Goal: Task Accomplishment & Management: Manage account settings

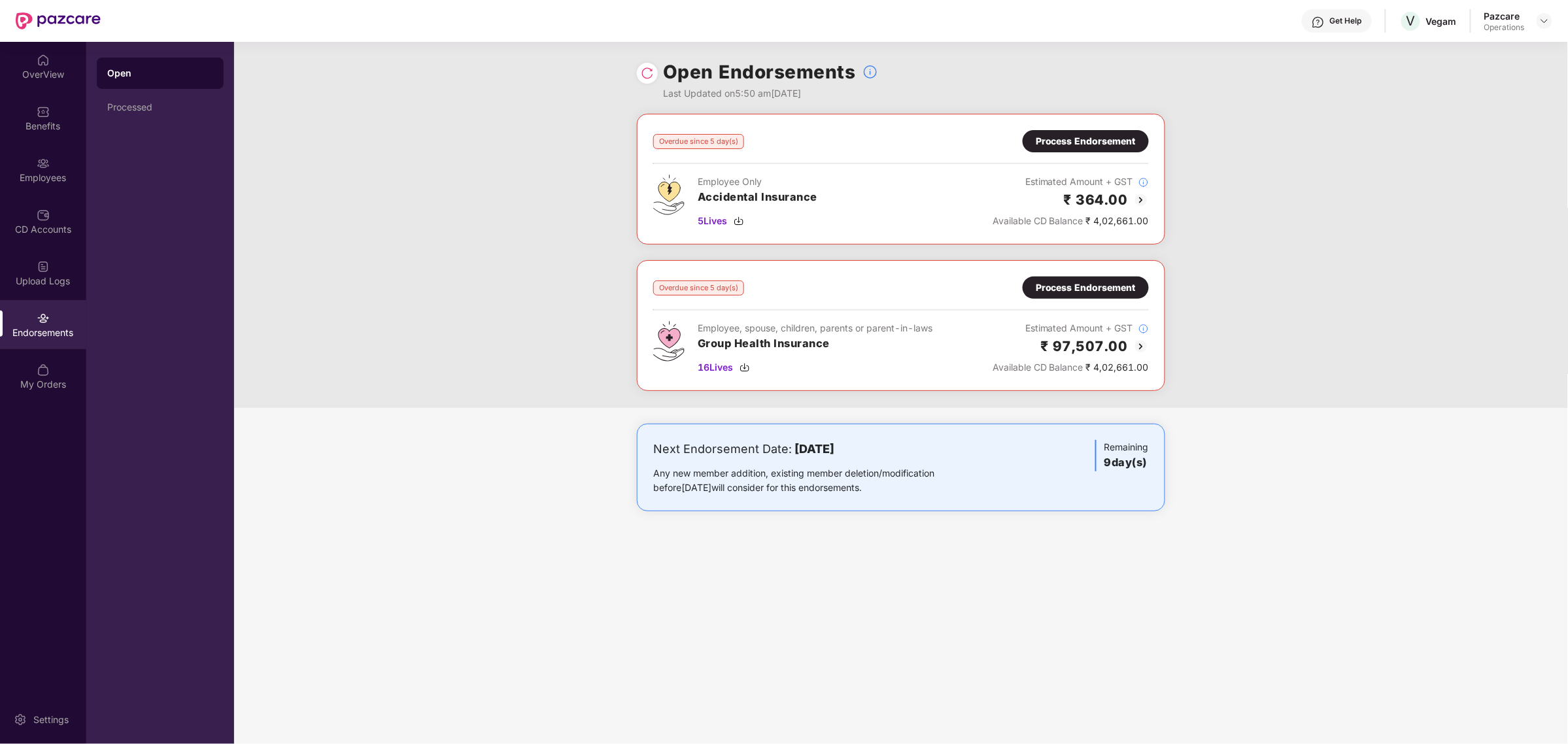
click at [1138, 347] on img at bounding box center [1141, 346] width 16 height 16
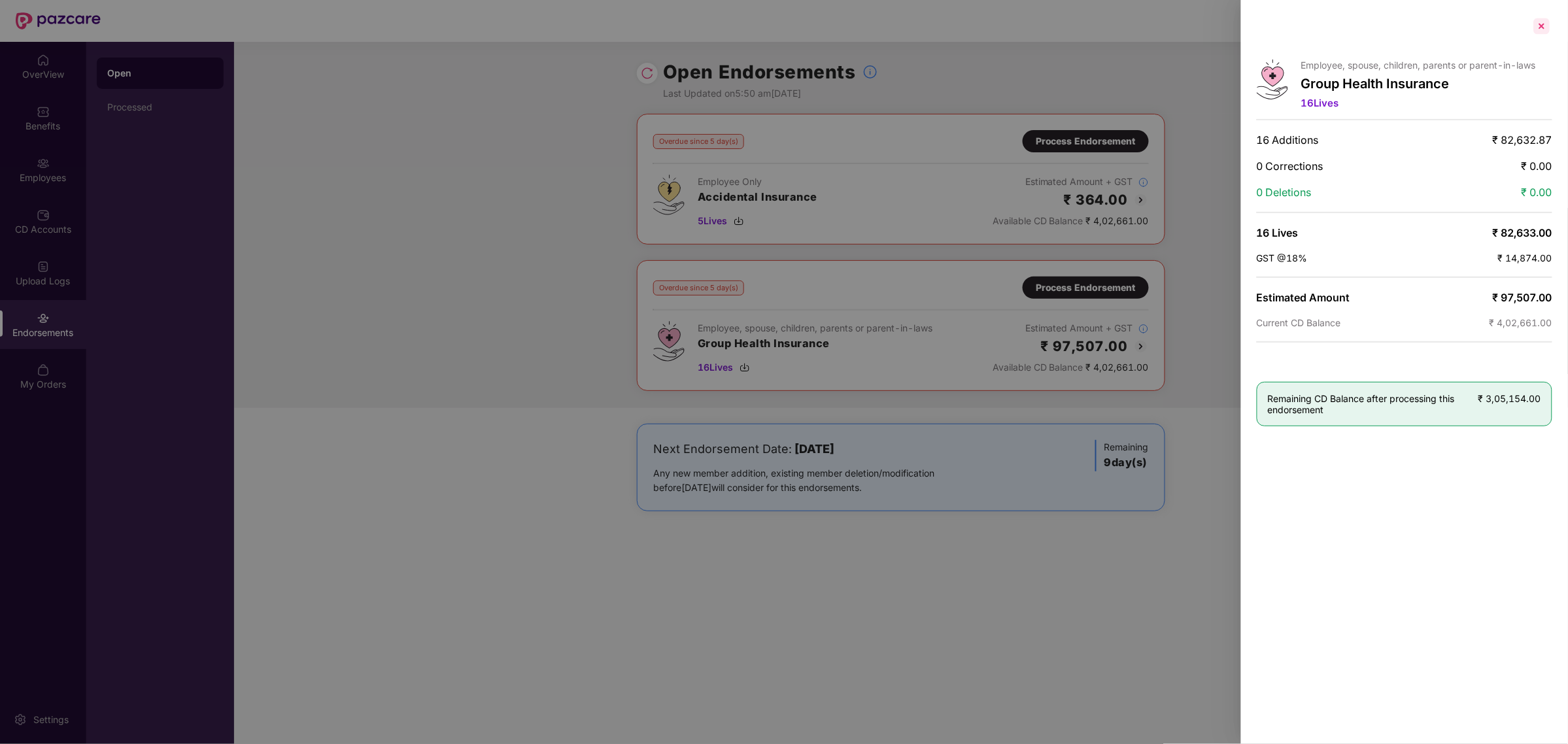
click at [1542, 30] on div at bounding box center [1542, 26] width 21 height 21
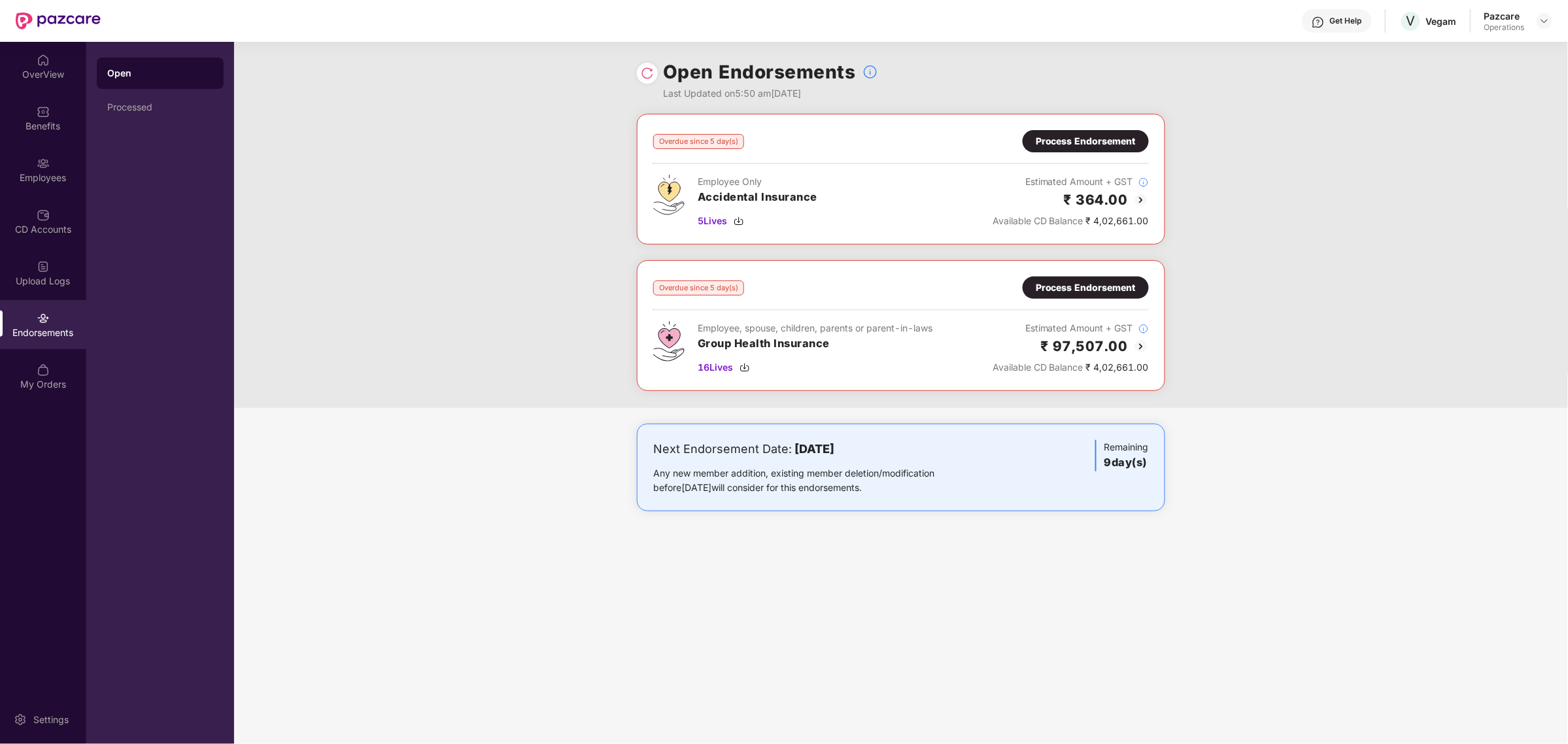
click at [1079, 279] on div "Process Endorsement" at bounding box center [1086, 288] width 126 height 23
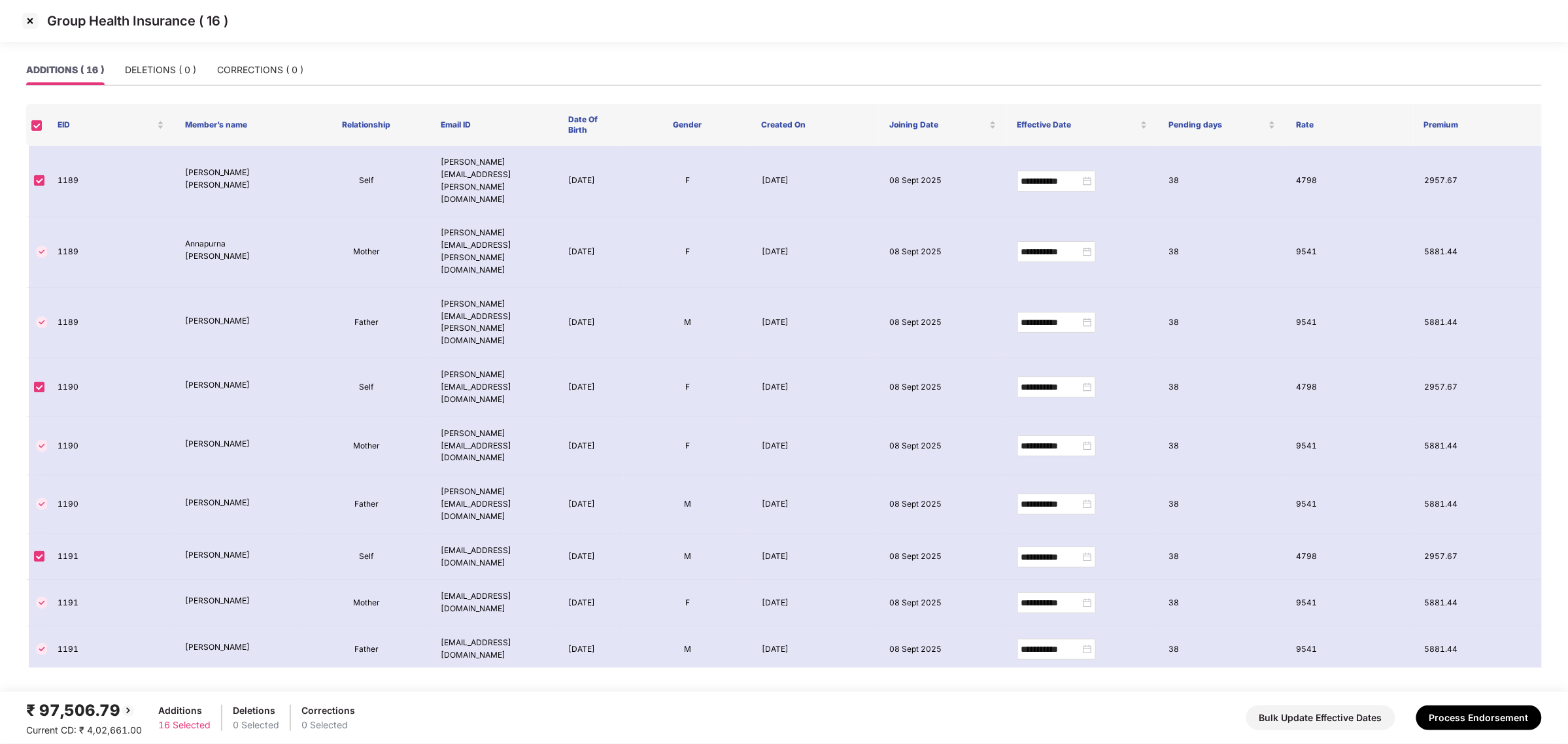
scroll to position [229, 0]
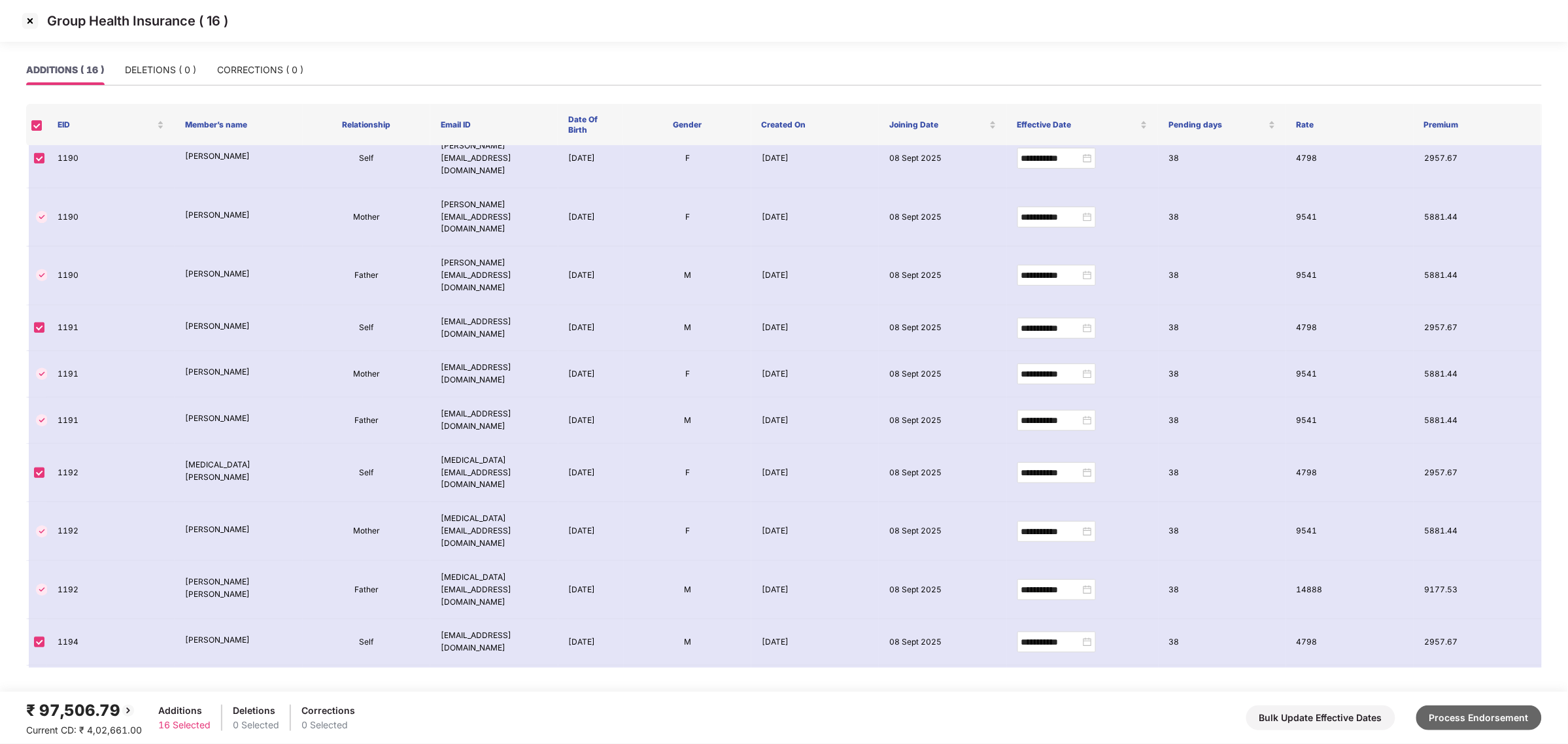
click at [1450, 724] on button "Process Endorsement" at bounding box center [1479, 718] width 125 height 25
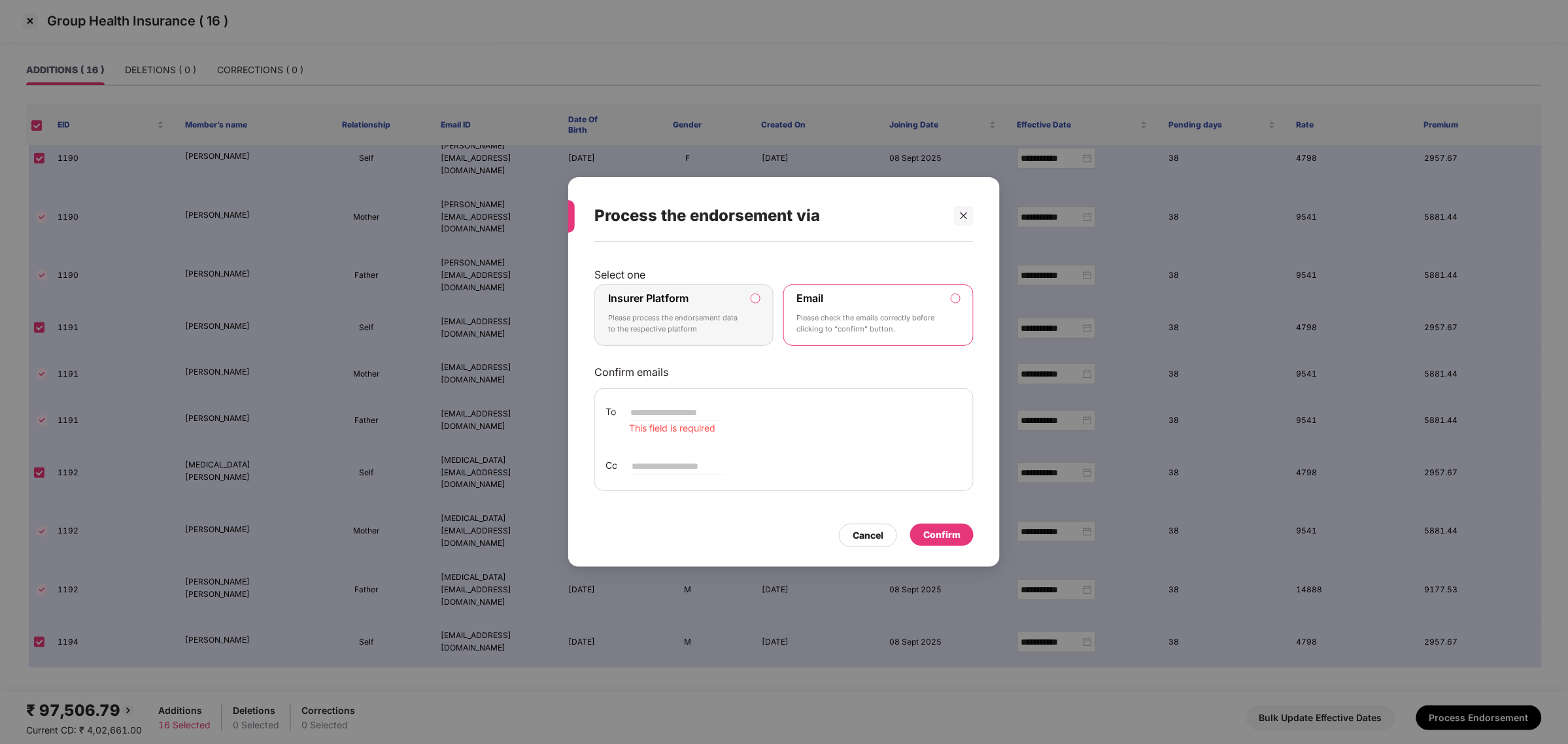
click at [765, 298] on label "Insurer Platform Please process the endorsement data to the respective platform" at bounding box center [684, 315] width 179 height 62
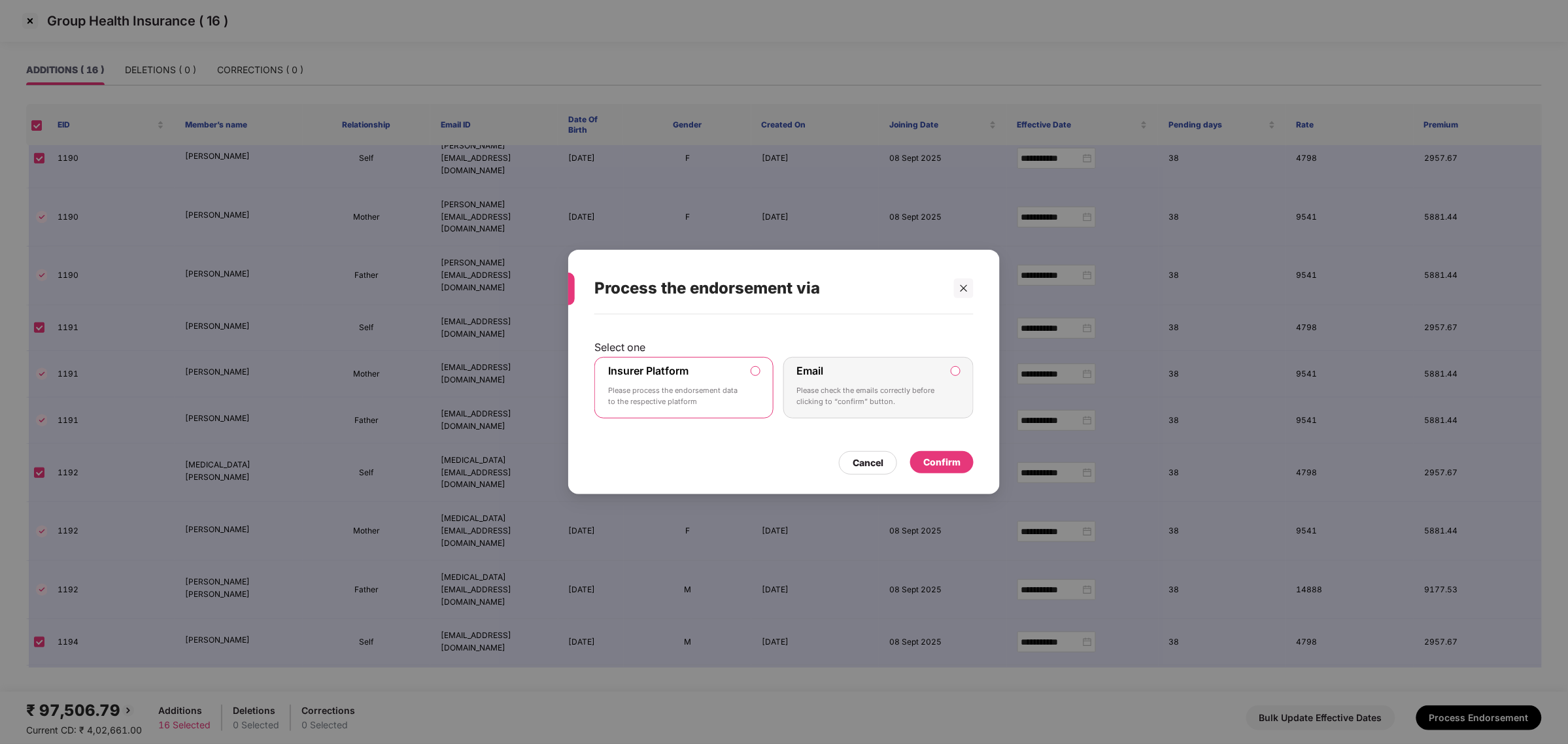
click at [931, 455] on div "Confirm" at bounding box center [942, 462] width 38 height 14
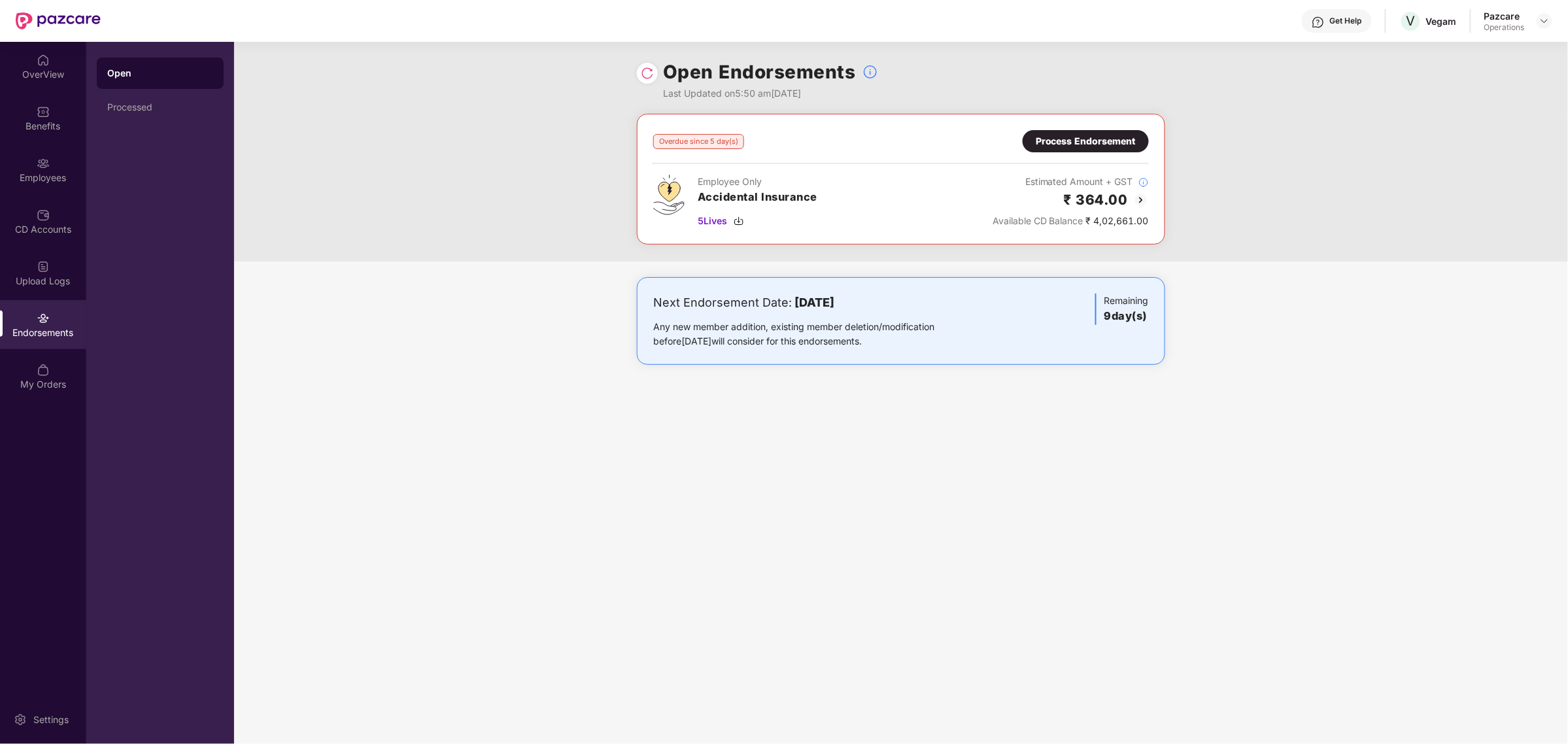
click at [1143, 194] on img at bounding box center [1141, 200] width 16 height 16
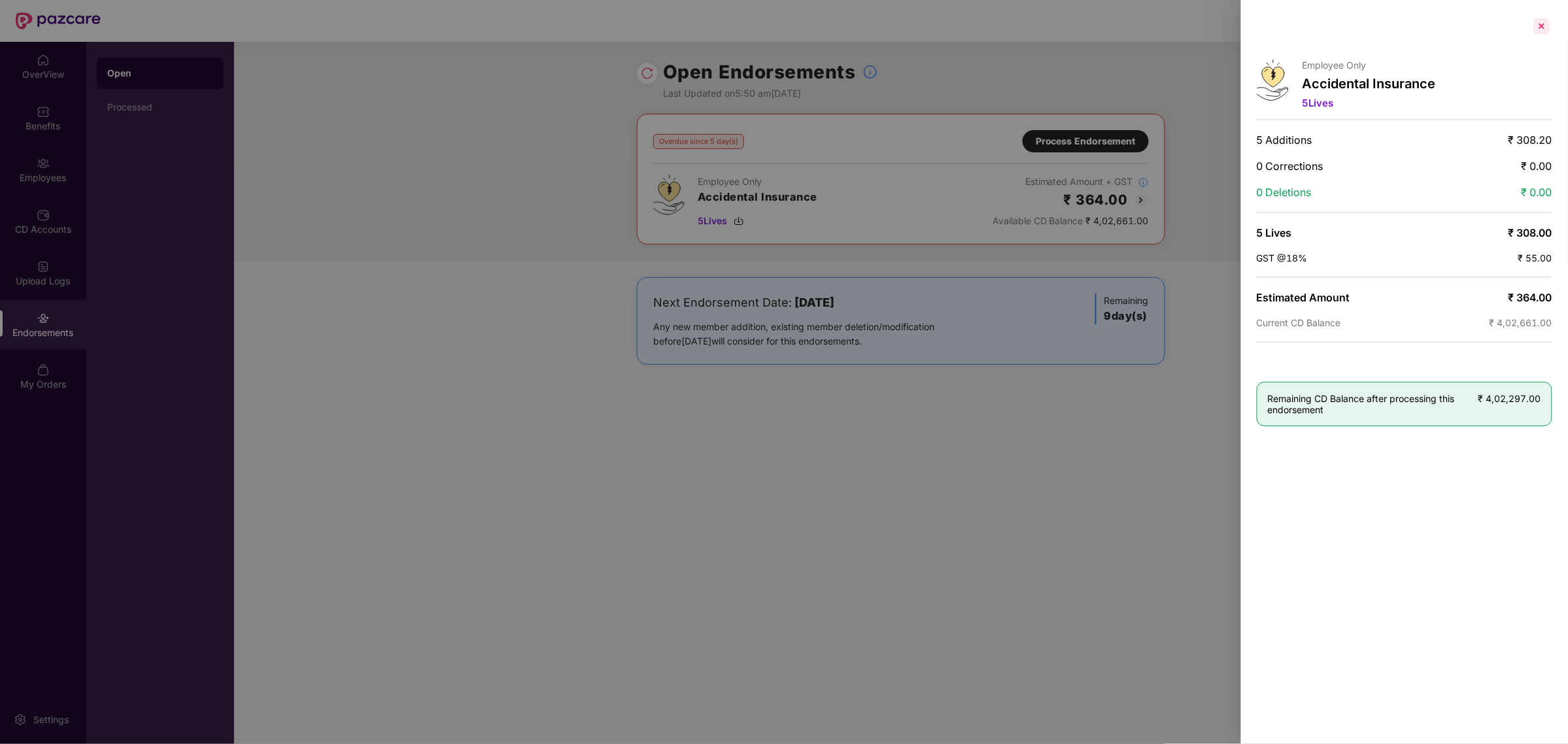
click at [1541, 26] on div at bounding box center [1542, 26] width 21 height 21
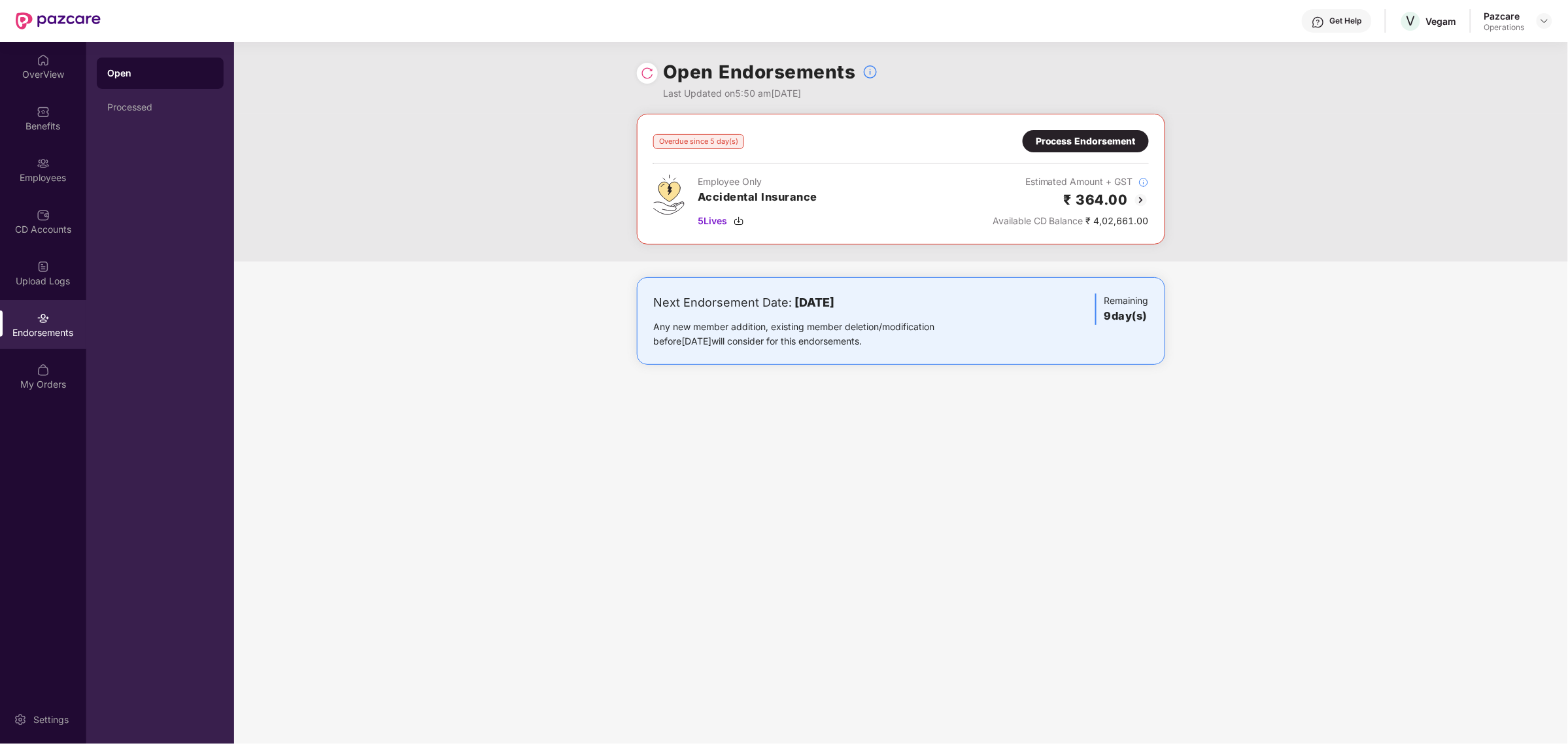
click at [1043, 136] on div "Process Endorsement" at bounding box center [1085, 141] width 100 height 14
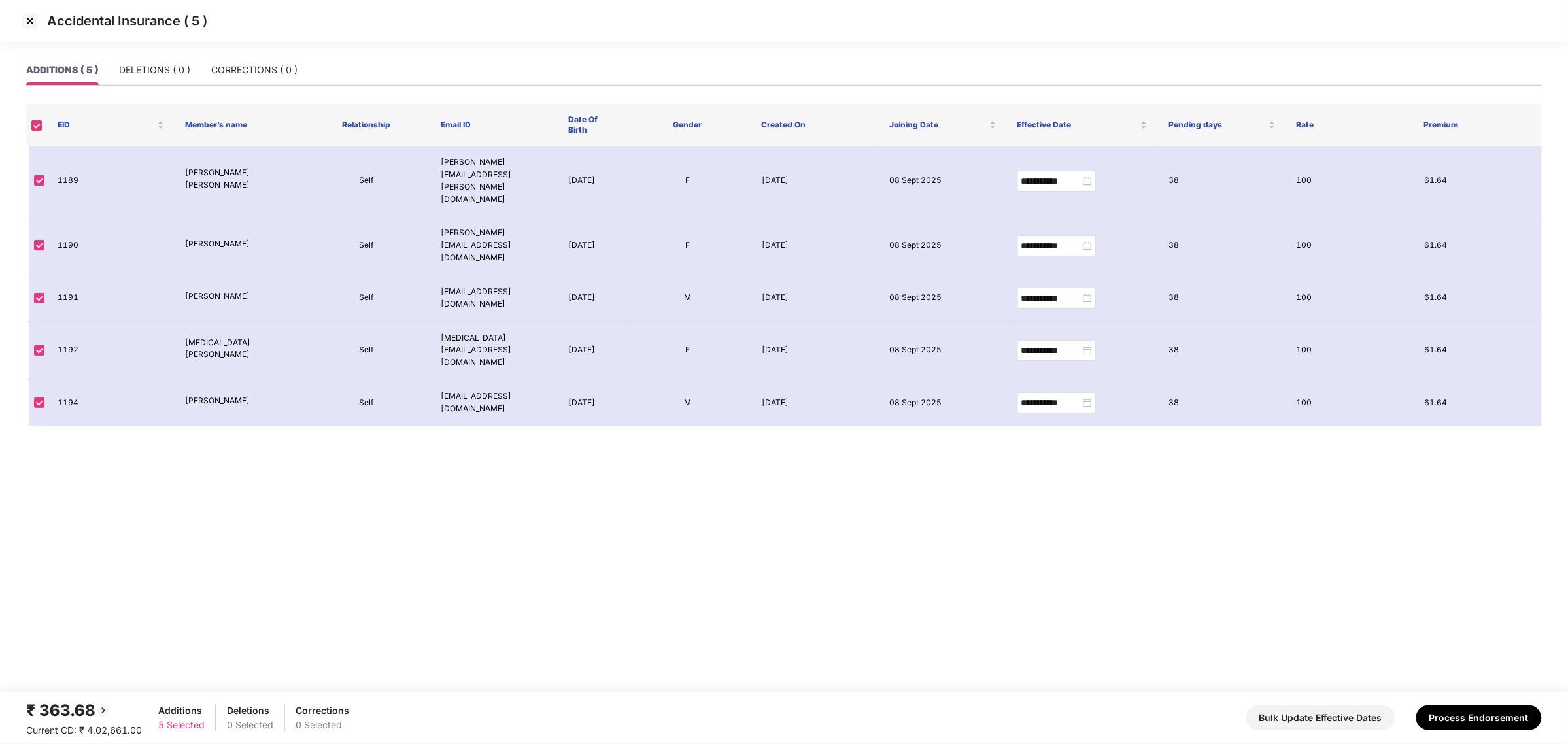
click at [31, 23] on img at bounding box center [30, 21] width 21 height 21
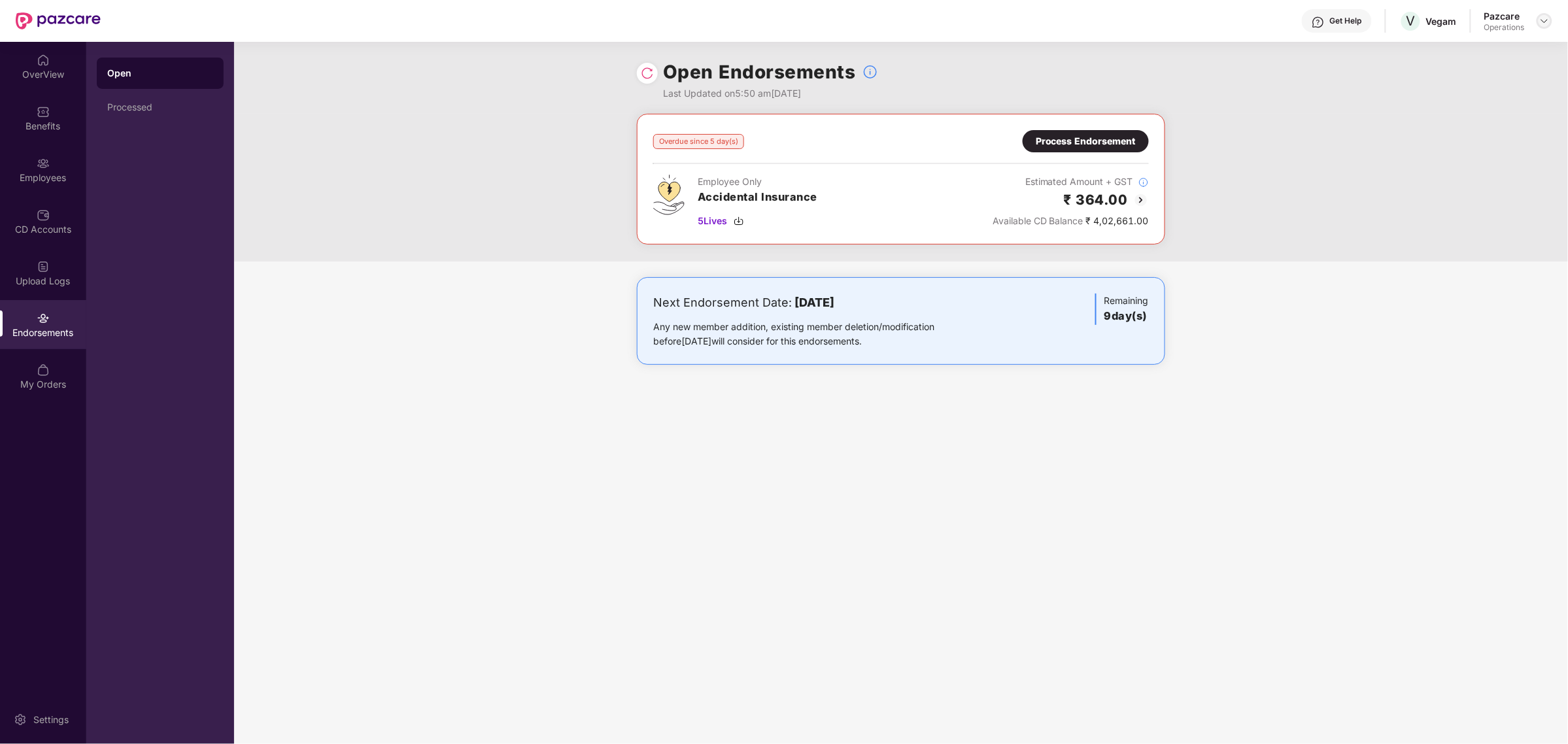
click at [1545, 17] on img at bounding box center [1545, 21] width 11 height 11
click at [1476, 59] on div "Switch to partner view" at bounding box center [1483, 51] width 170 height 26
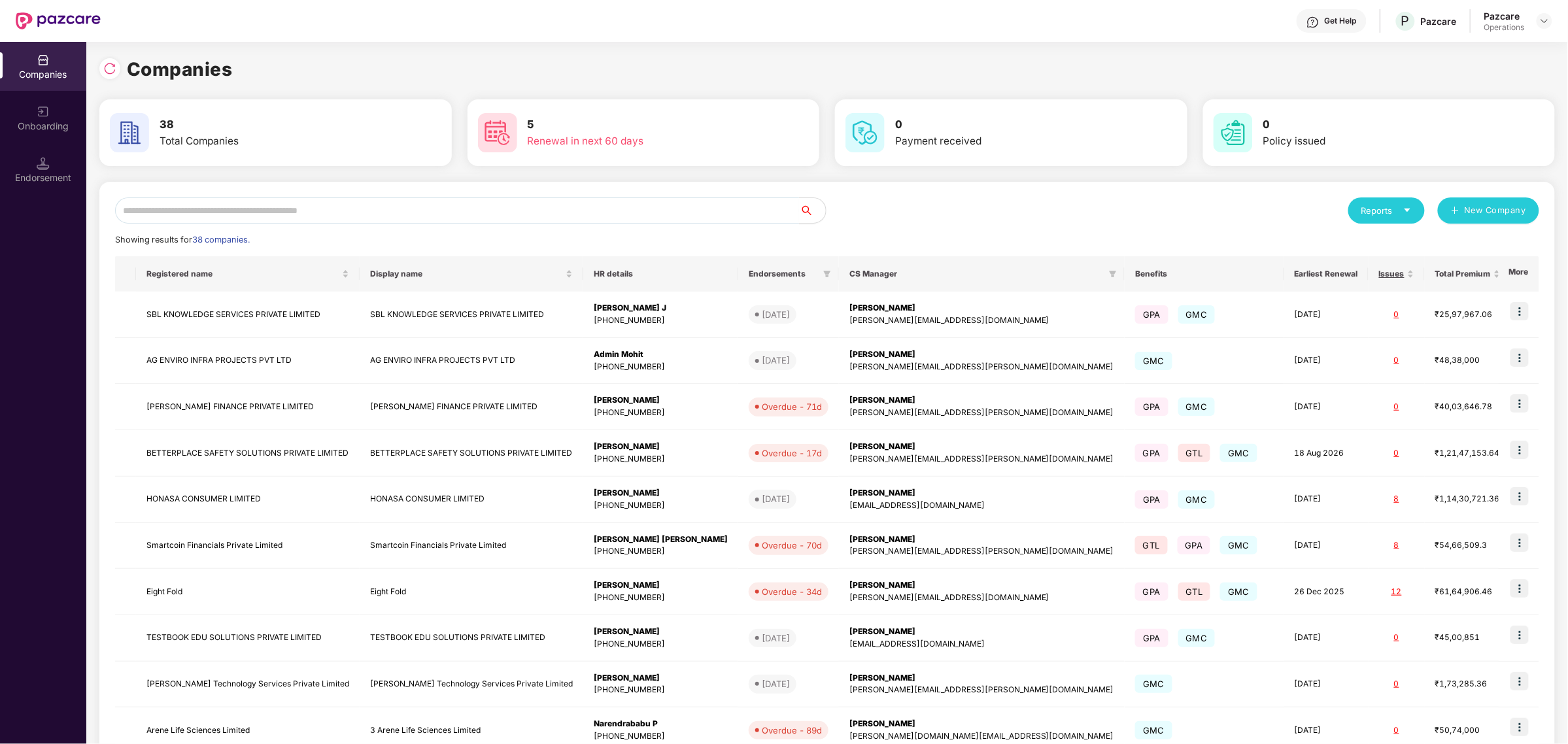
click at [255, 226] on div "Reports New Company Showing results for 38 companies. Registered name Display n…" at bounding box center [827, 499] width 1425 height 604
click at [256, 218] on input "text" at bounding box center [457, 210] width 685 height 26
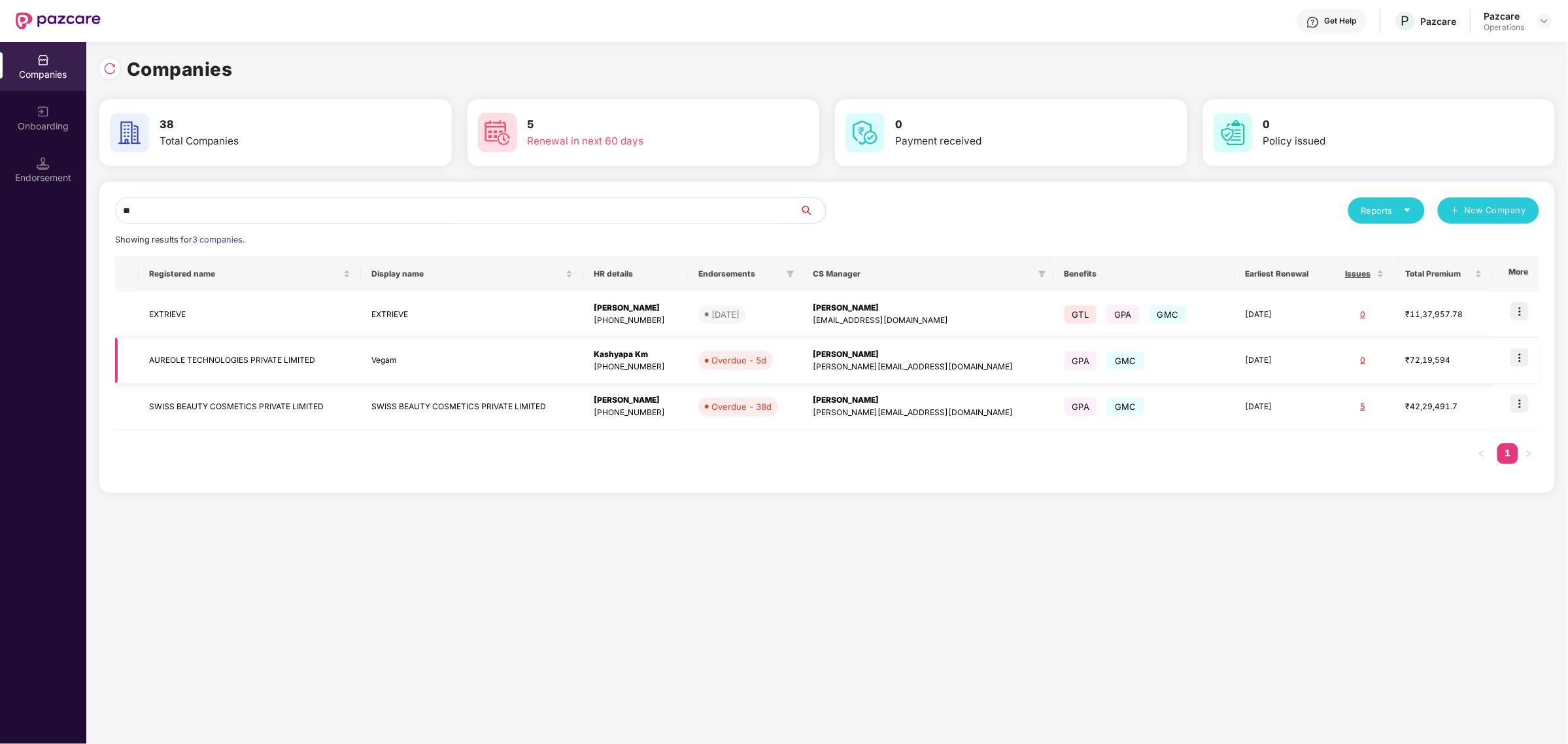
type input "**"
click at [232, 364] on td "AUREOLE TECHNOLOGIES PRIVATE LIMITED" at bounding box center [250, 361] width 222 height 47
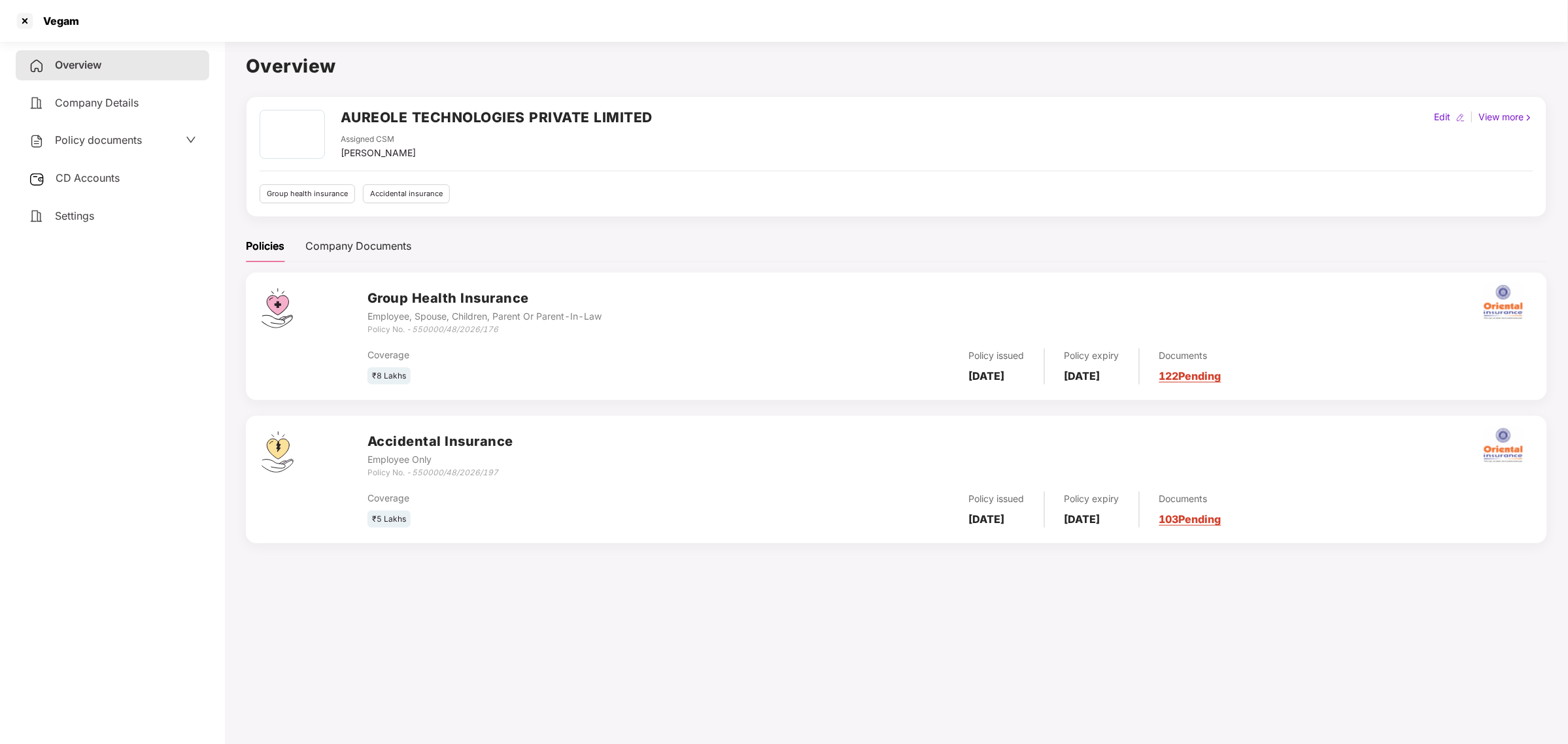
click at [101, 183] on div "CD Accounts" at bounding box center [113, 179] width 194 height 30
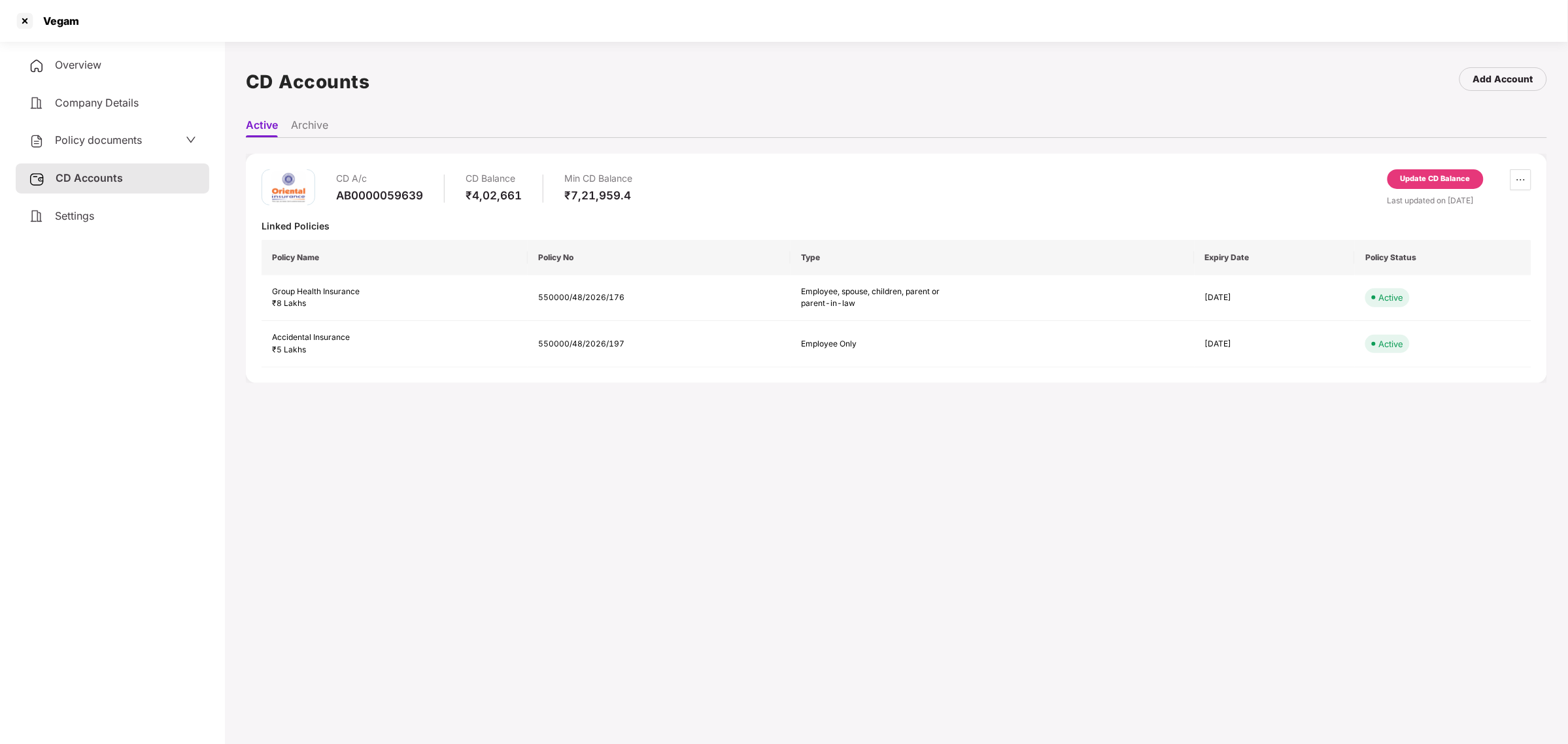
click at [119, 145] on span "Policy documents" at bounding box center [98, 140] width 87 height 13
click at [108, 100] on span "Company Details" at bounding box center [97, 102] width 84 height 13
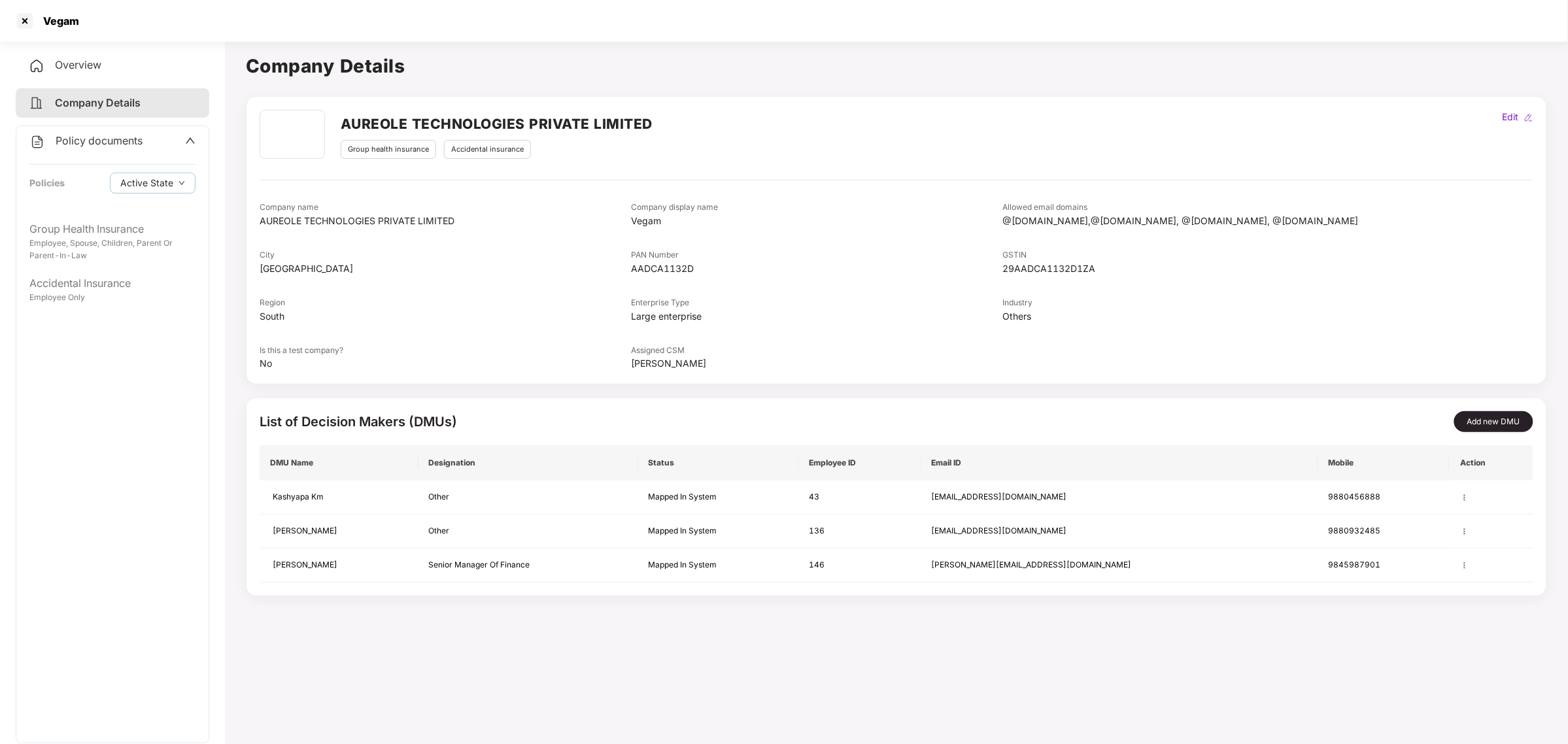
click at [185, 141] on icon "up" at bounding box center [191, 140] width 11 height 11
click at [93, 180] on span "CD Accounts" at bounding box center [87, 177] width 64 height 13
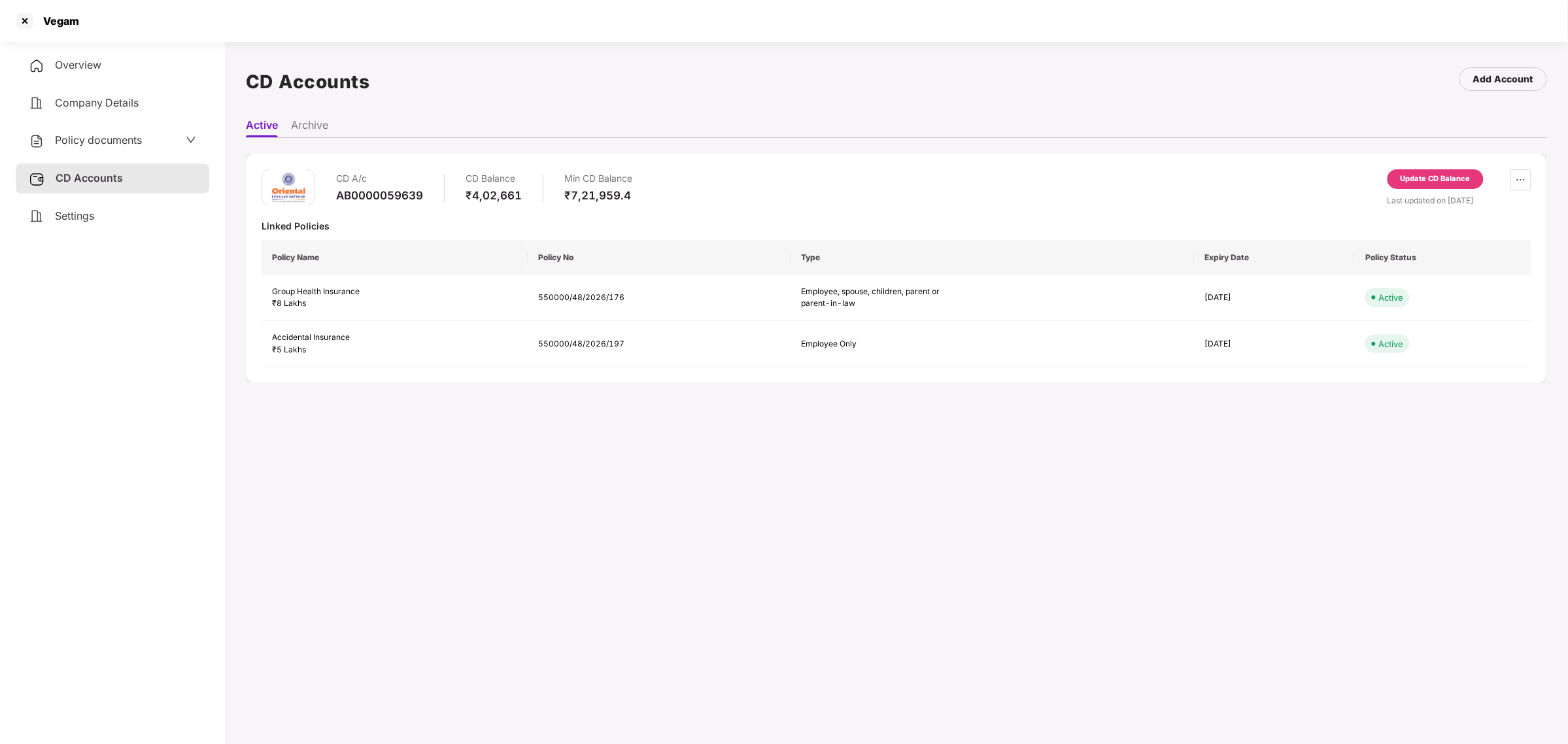
click at [1434, 182] on div "Update CD Balance" at bounding box center [1435, 179] width 70 height 12
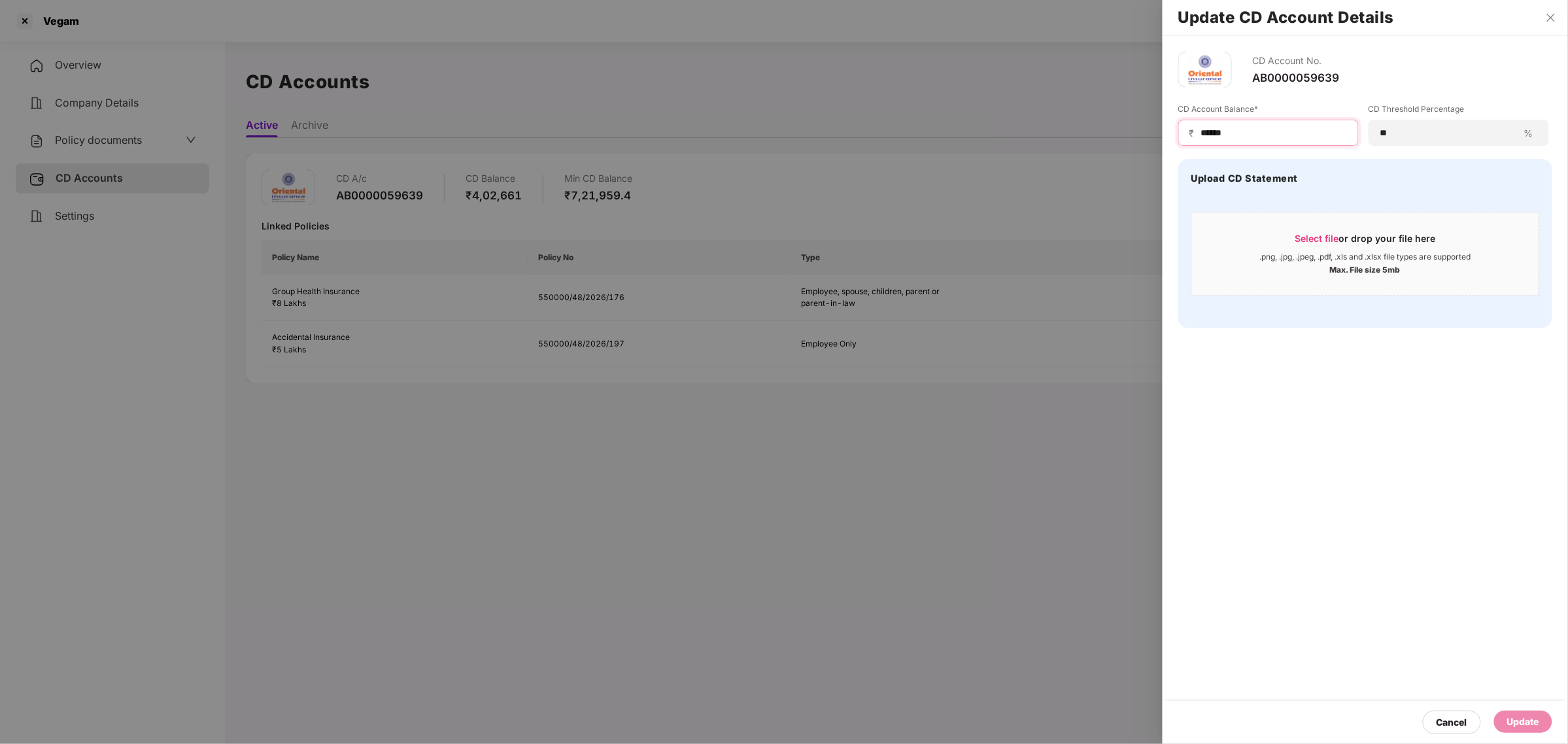
drag, startPoint x: 1290, startPoint y: 133, endPoint x: 1119, endPoint y: 132, distance: 171.0
click at [1119, 132] on div "Update CD Account Details CD Account No. AB0000059639 CD Account Balance* ₹ ***…" at bounding box center [784, 372] width 1568 height 744
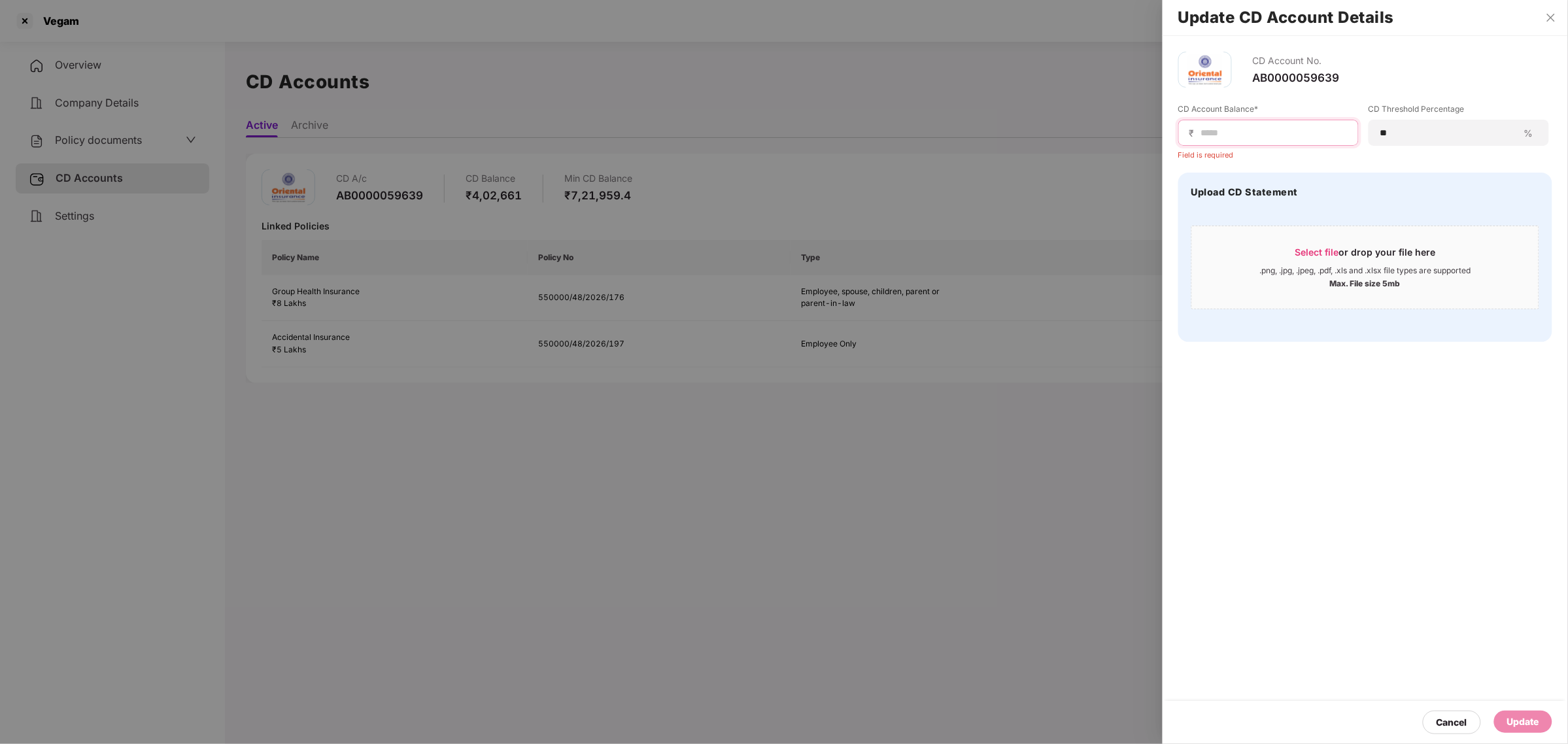
paste input "******"
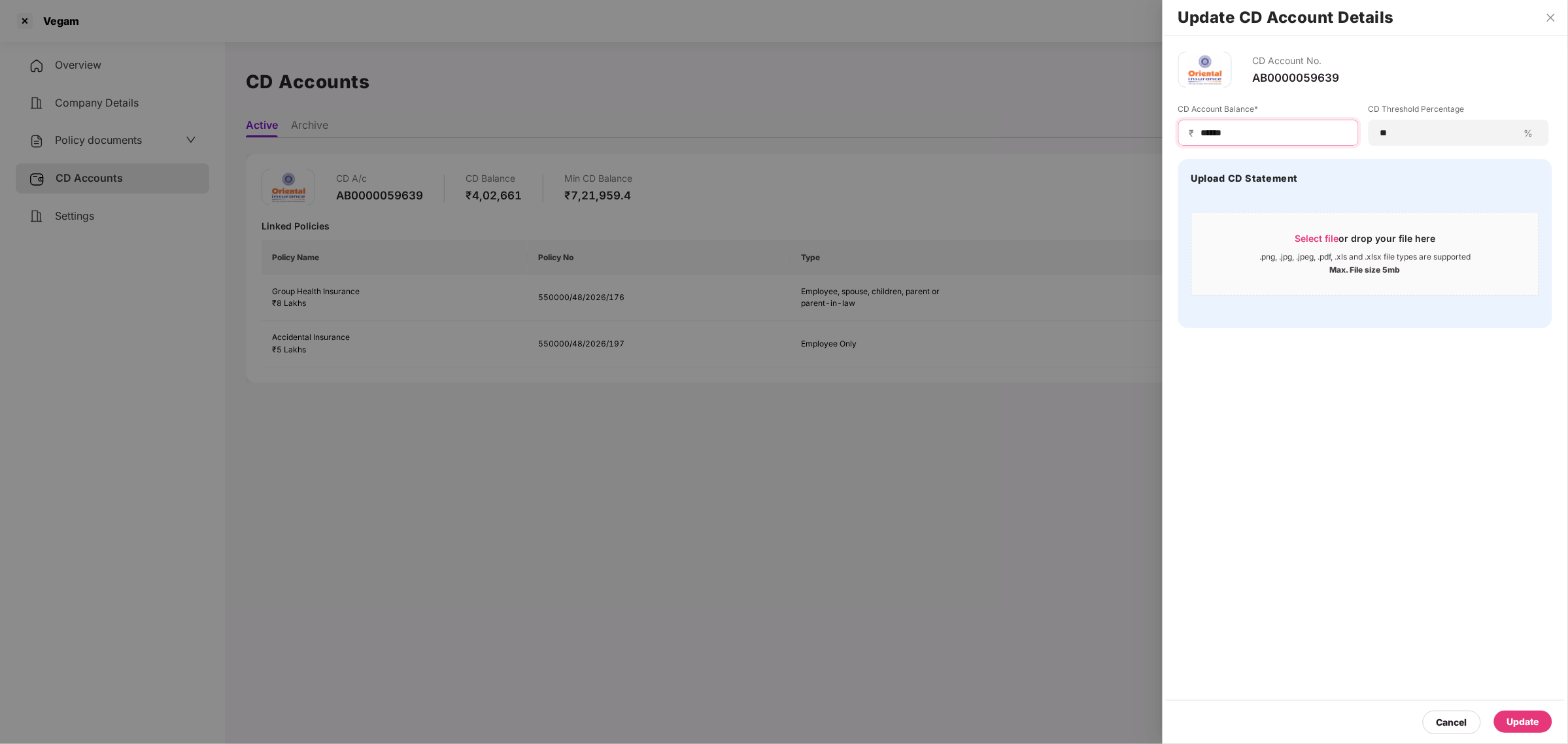
type input "******"
click at [1529, 717] on div "Update" at bounding box center [1523, 721] width 32 height 14
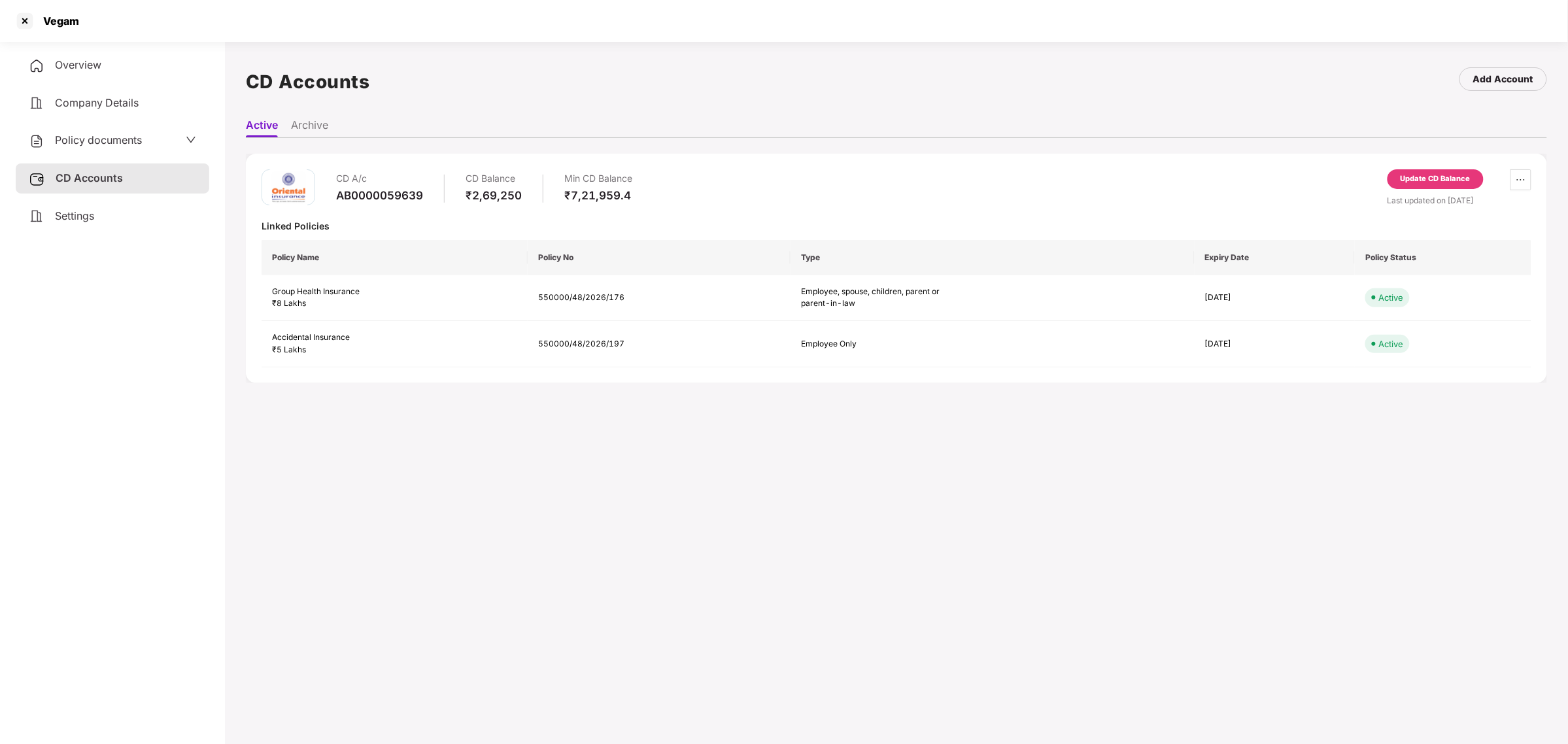
click at [98, 70] on span "Overview" at bounding box center [78, 65] width 47 height 13
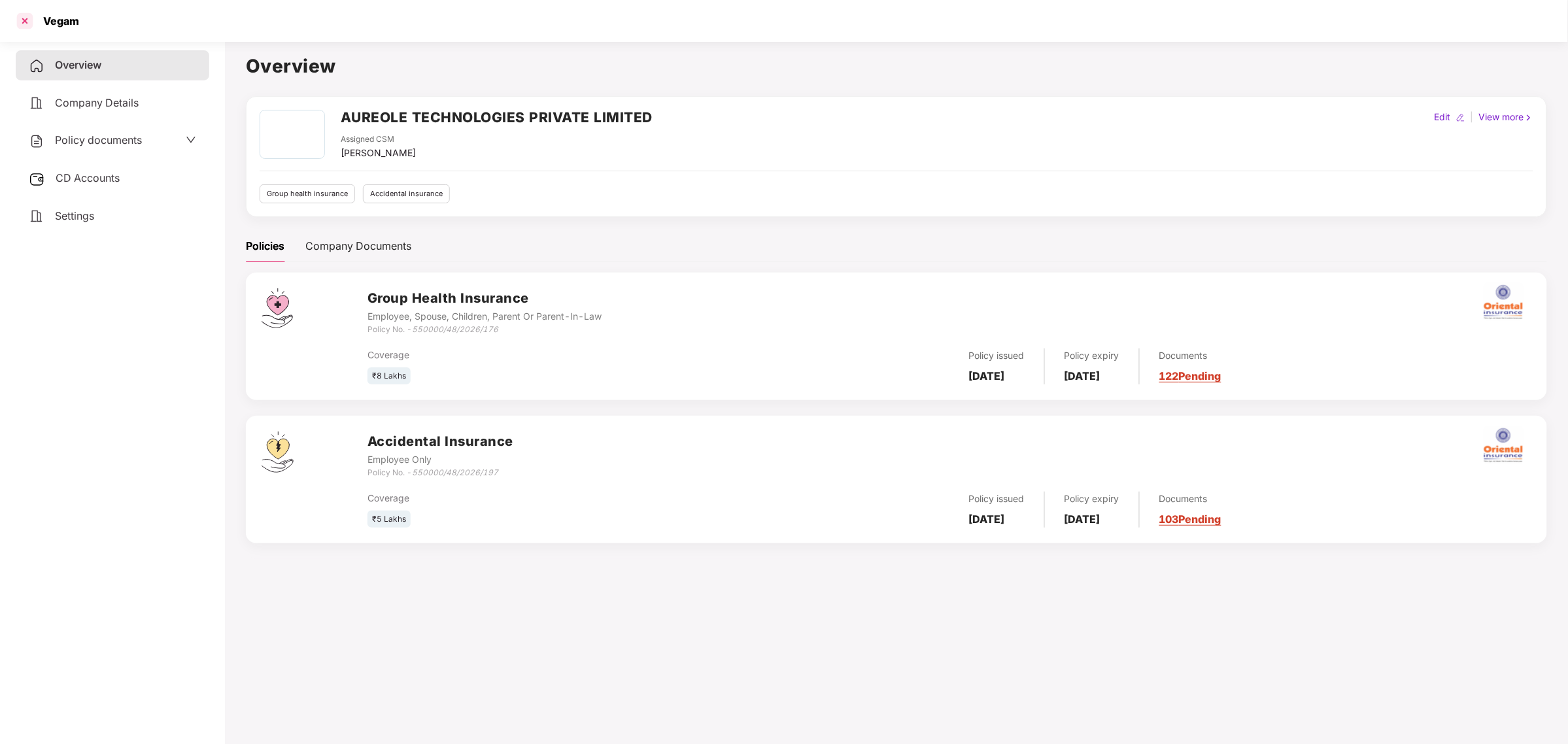
click at [18, 18] on div at bounding box center [25, 21] width 21 height 21
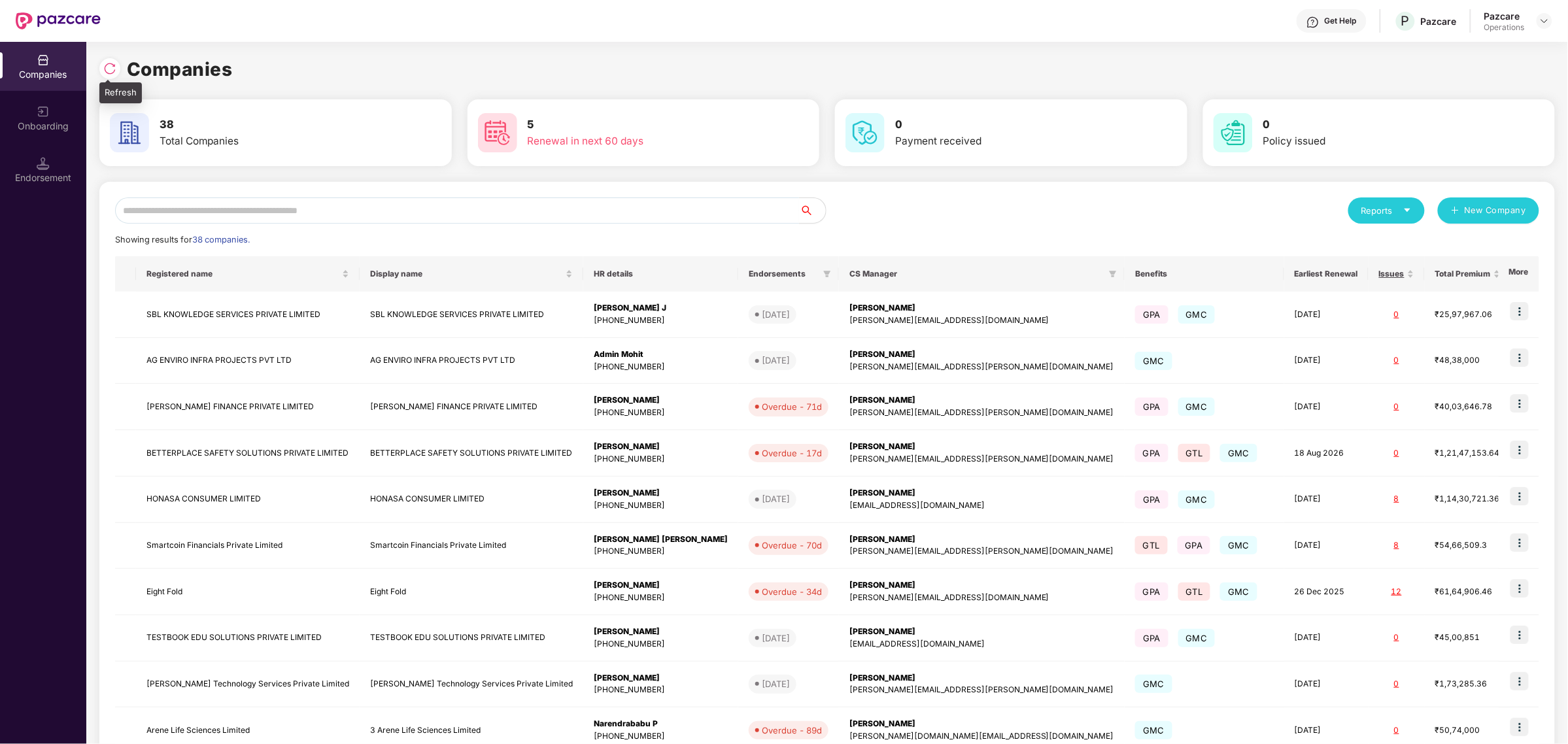
click at [110, 75] on div at bounding box center [110, 69] width 21 height 21
